Goal: Participate in discussion

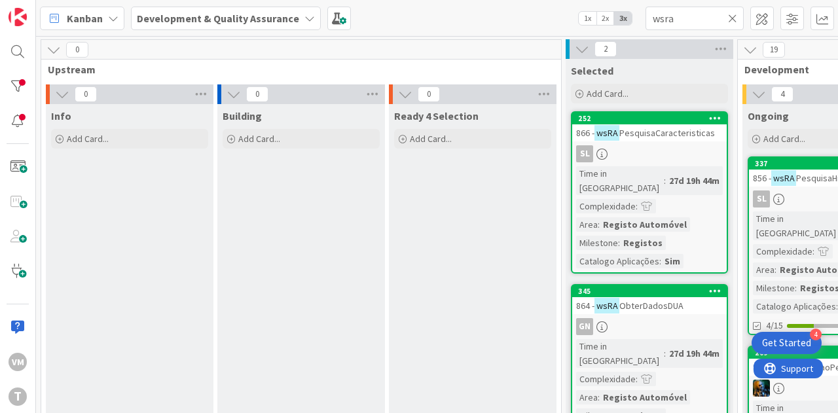
scroll to position [98, 674]
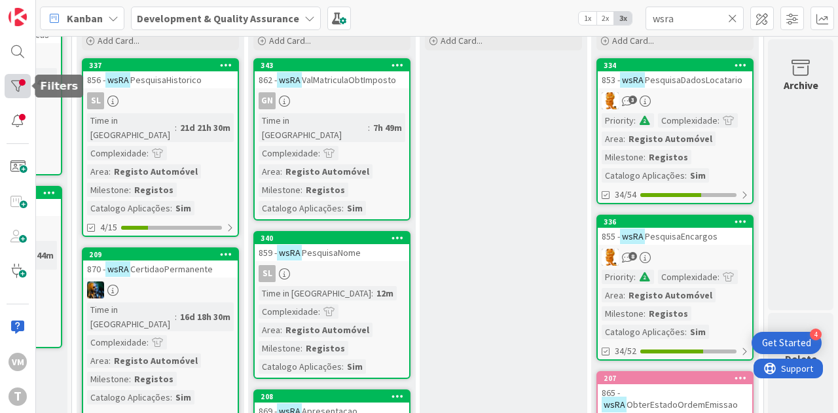
click at [21, 90] on div at bounding box center [18, 86] width 26 height 24
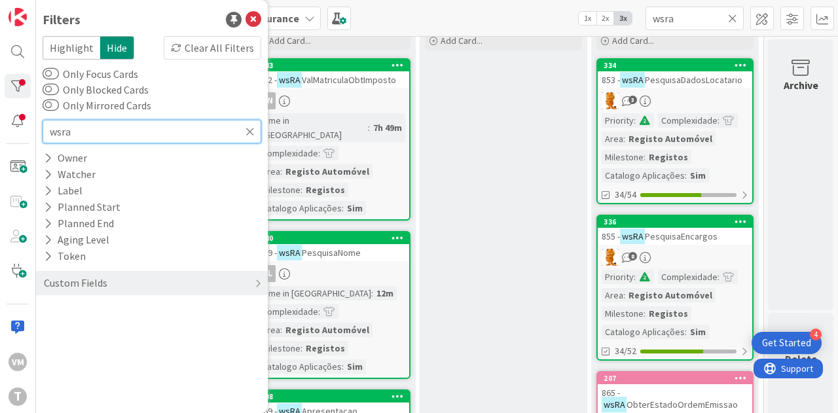
drag, startPoint x: 99, startPoint y: 125, endPoint x: 0, endPoint y: 140, distance: 100.6
click at [0, 140] on div "VM T Filters Highlight Hide Clear All Filters Only Focus Cards Only Blocked Car…" at bounding box center [18, 206] width 36 height 413
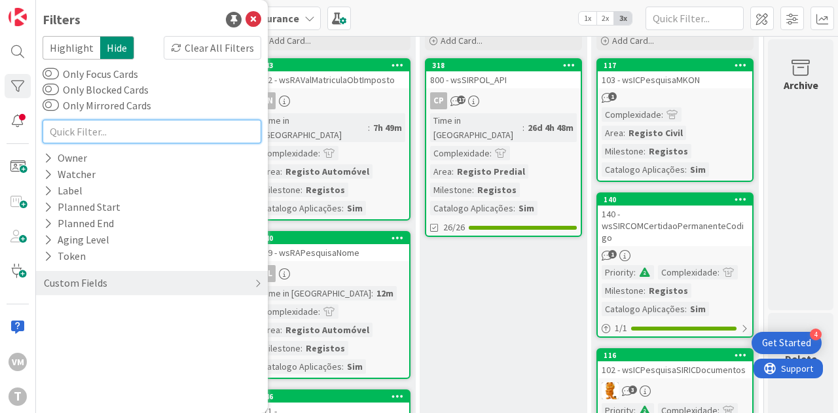
scroll to position [262, 674]
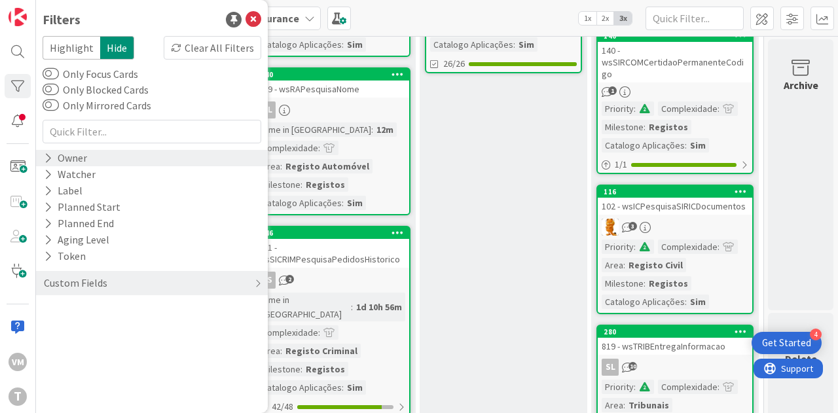
click at [59, 153] on div "Owner" at bounding box center [66, 158] width 46 height 16
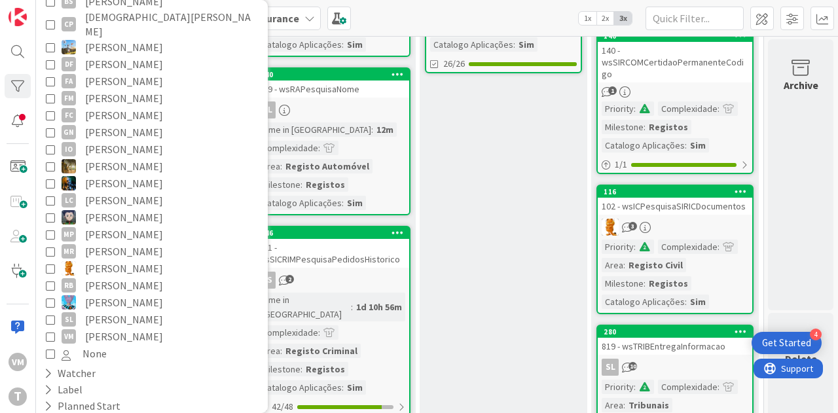
scroll to position [279, 0]
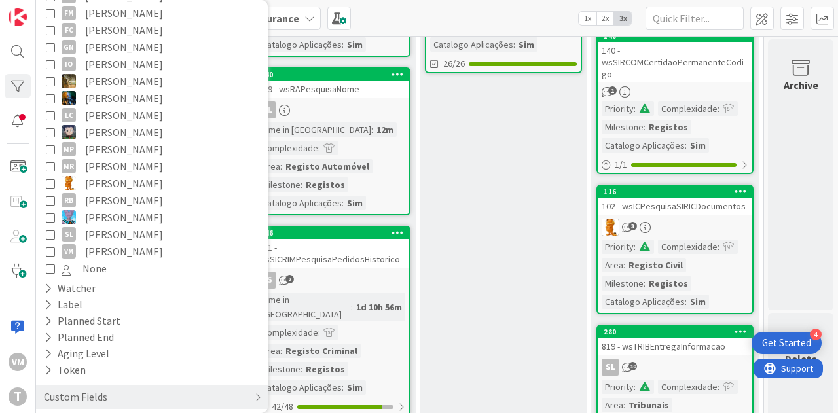
click at [93, 243] on span "[PERSON_NAME]" at bounding box center [124, 251] width 78 height 17
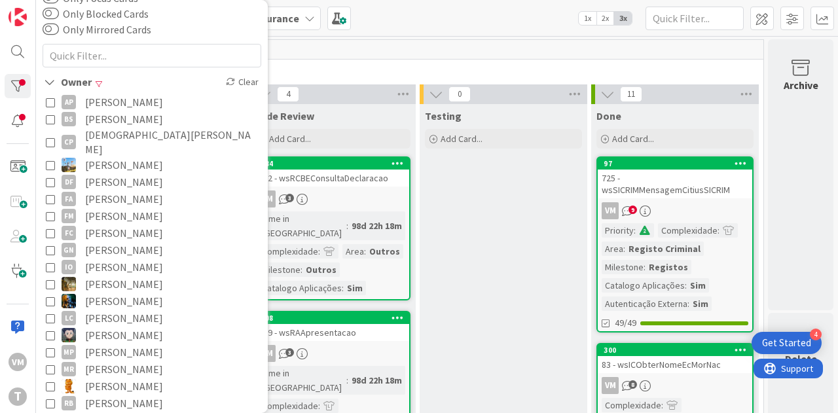
scroll to position [56, 0]
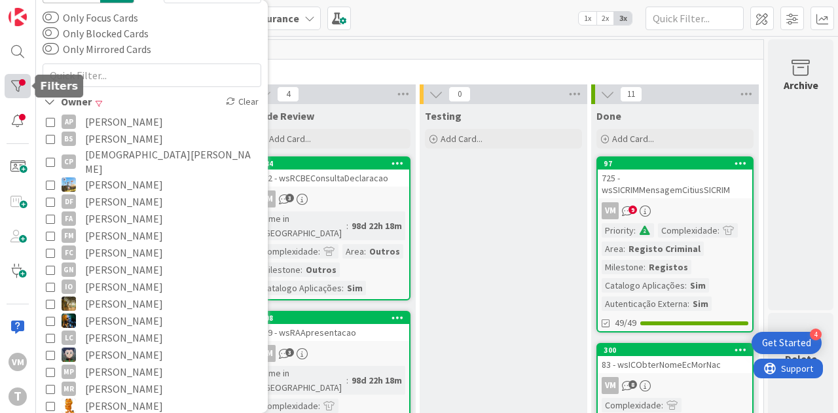
click at [17, 86] on div at bounding box center [18, 86] width 26 height 24
click at [5, 90] on div at bounding box center [18, 86] width 26 height 24
click at [16, 76] on div at bounding box center [18, 86] width 26 height 24
click at [437, 29] on div "Kanban Development & Quality Assurance 1x 2x 3x" at bounding box center [437, 18] width 802 height 36
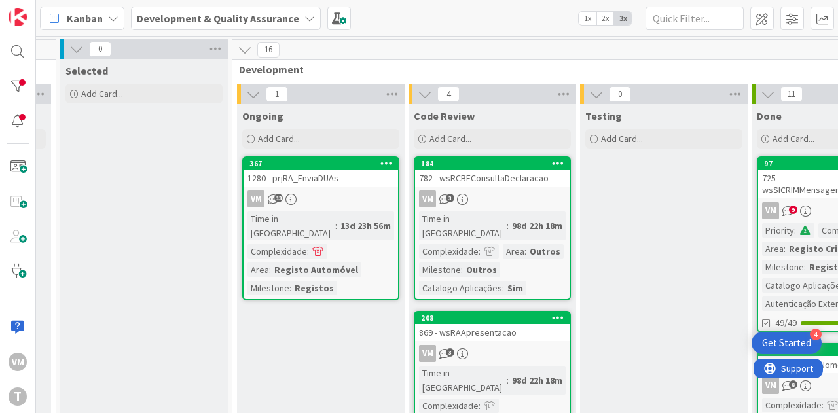
scroll to position [0, 507]
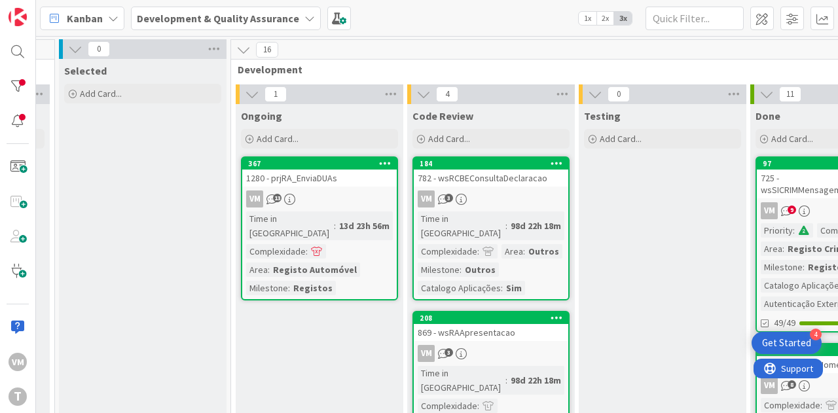
click at [326, 185] on div "1280 - prjRA_EnviaDUAs" at bounding box center [319, 178] width 154 height 17
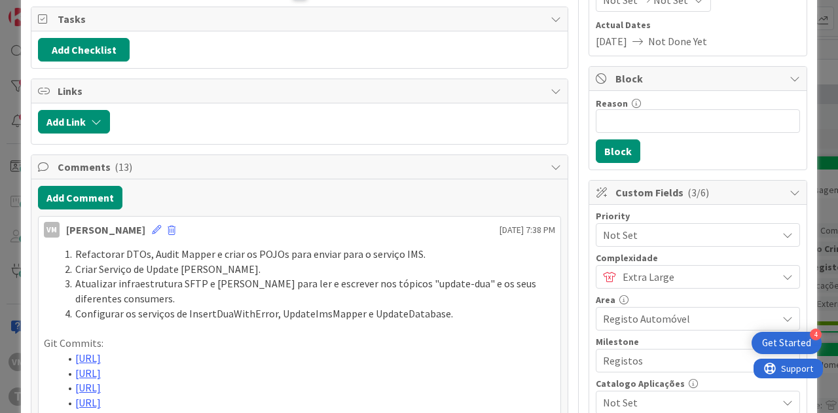
scroll to position [262, 0]
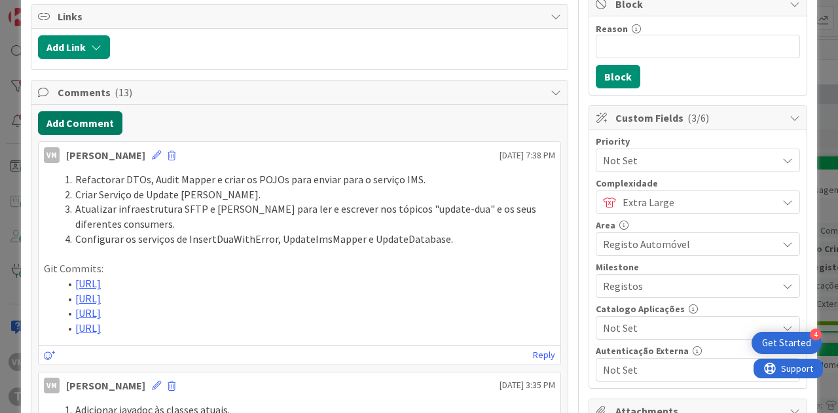
click at [90, 124] on button "Add Comment" at bounding box center [80, 123] width 84 height 24
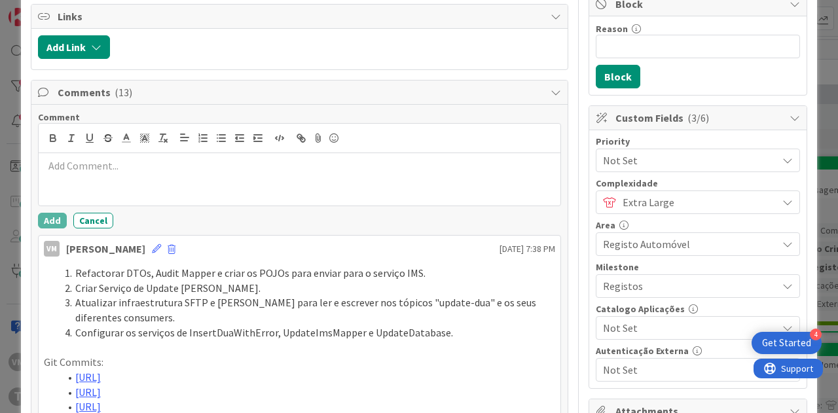
click at [165, 182] on div at bounding box center [300, 179] width 522 height 52
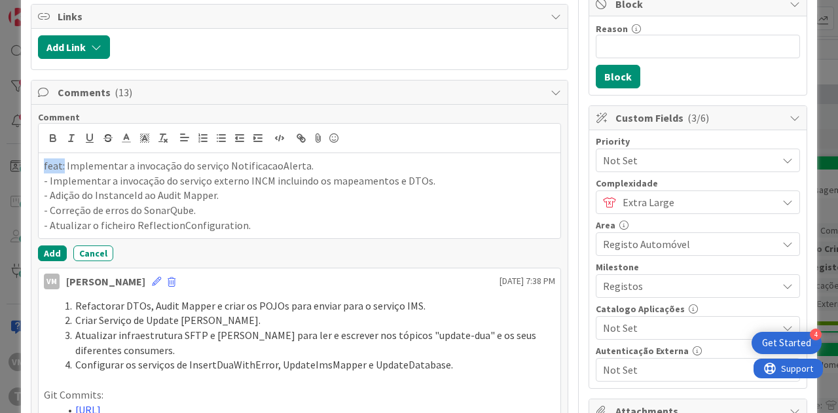
drag, startPoint x: 62, startPoint y: 161, endPoint x: 0, endPoint y: 168, distance: 62.5
click at [0, 168] on div "ID 367 Development & Quality Assurance Ongoing Title 22 / 128 1280 - prjRA_Envi…" at bounding box center [419, 206] width 838 height 413
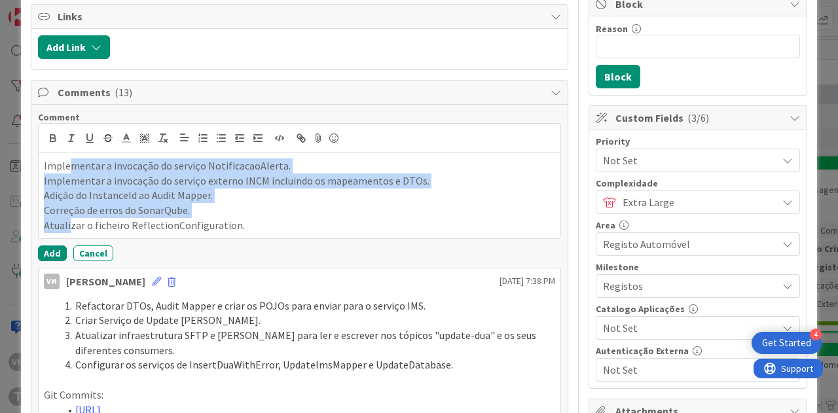
drag, startPoint x: 69, startPoint y: 220, endPoint x: 69, endPoint y: 155, distance: 64.8
click at [69, 155] on div "Implementar a invocação do serviço NotificacaoAlerta. Implementar a invocação d…" at bounding box center [300, 195] width 522 height 85
click at [201, 133] on icon "button" at bounding box center [203, 138] width 12 height 12
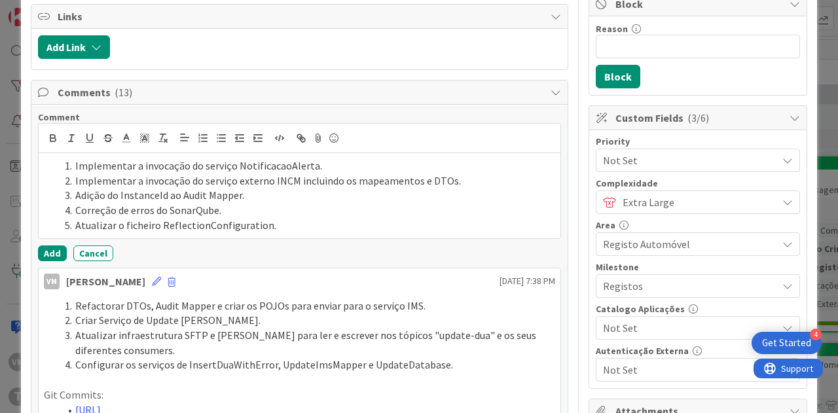
click at [285, 226] on li "Atualizar o ficheiro ReflectionConfiguration." at bounding box center [307, 225] width 495 height 15
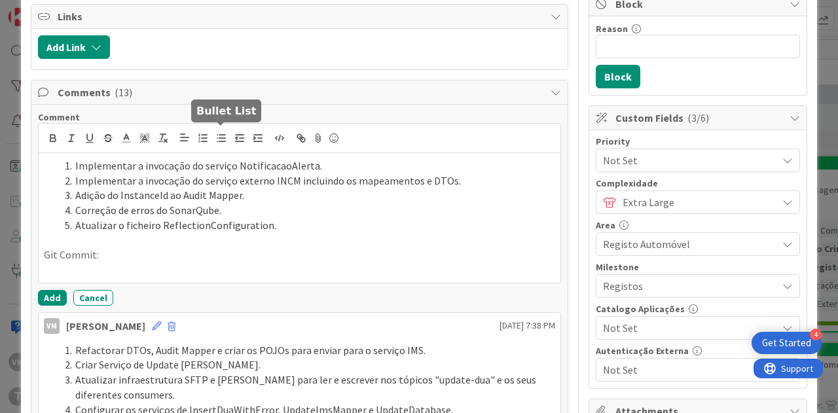
click at [213, 139] on button "button" at bounding box center [221, 138] width 18 height 16
click at [57, 305] on button "Add" at bounding box center [52, 298] width 29 height 16
